Goal: Information Seeking & Learning: Learn about a topic

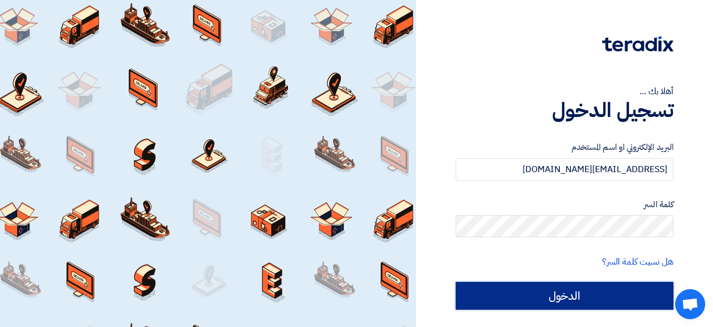
click at [578, 302] on input "الدخول" at bounding box center [564, 296] width 218 height 28
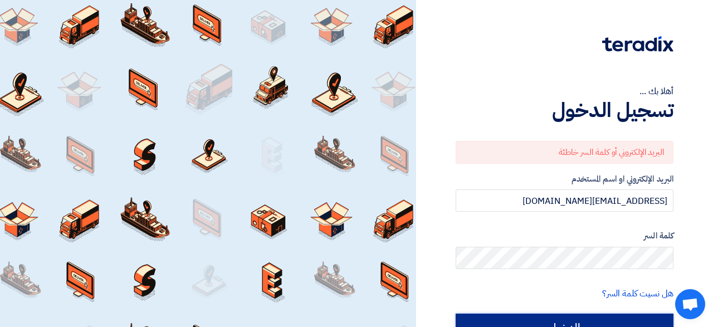
click at [578, 317] on input "الدخول" at bounding box center [564, 327] width 218 height 28
type input "Sign in"
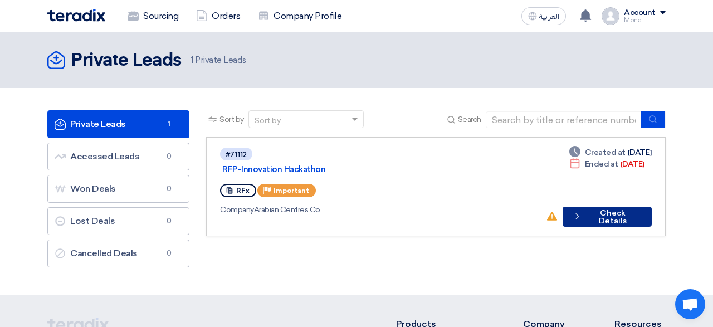
click at [593, 207] on button "Check details Check Details" at bounding box center [606, 217] width 89 height 20
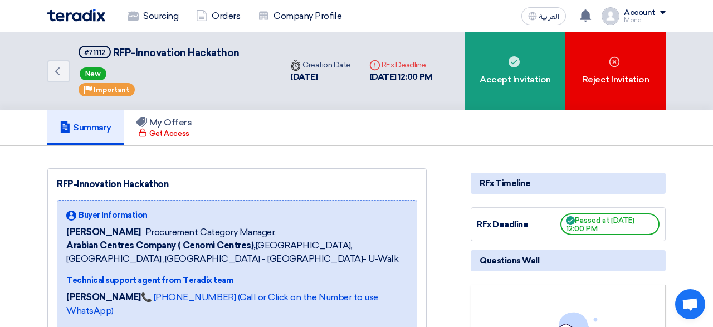
click at [427, 135] on div "Summary My Offers Get Access" at bounding box center [356, 128] width 618 height 36
